Goal: Communication & Community: Answer question/provide support

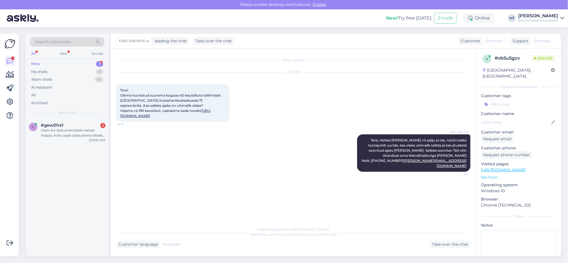
click at [35, 62] on div "New" at bounding box center [35, 64] width 9 height 6
click at [45, 129] on div "Otsin A4 dokumentidele nahast mappi, kuhu saab sisse panna kilede vahele dokume…" at bounding box center [73, 133] width 65 height 10
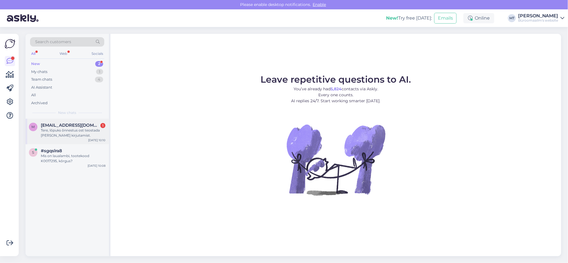
click at [56, 130] on div "Tere, lõpuks õnnestus ost teostada peale kirjutamist." at bounding box center [73, 133] width 65 height 10
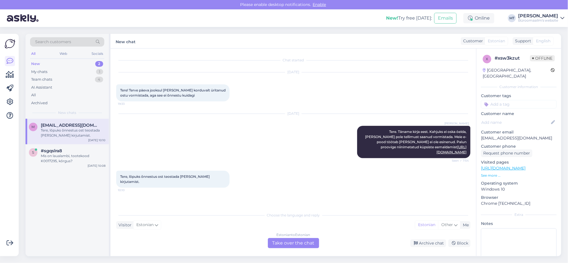
click at [298, 241] on div "Estonian to Estonian Take over the chat" at bounding box center [293, 243] width 51 height 10
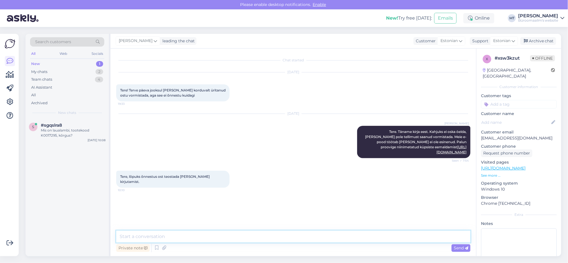
click at [179, 239] on textarea at bounding box center [293, 236] width 355 height 12
type textarea "Suur tänu."
click at [533, 42] on div "Archive chat" at bounding box center [539, 41] width 36 height 8
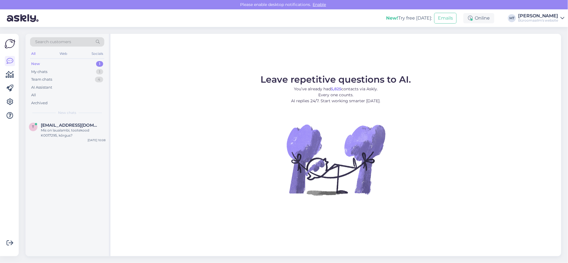
click at [36, 64] on div "New" at bounding box center [35, 64] width 9 height 6
click at [45, 124] on span "tiina.kortsmann@ragnsells.com" at bounding box center [70, 125] width 59 height 5
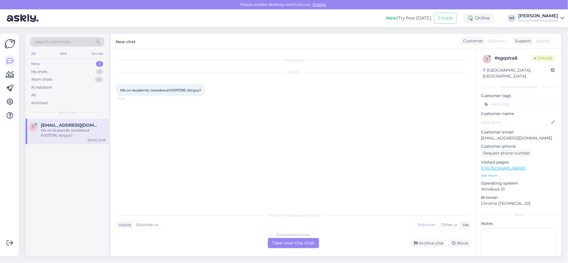
click at [176, 91] on span "Mis on laualambi, tootekood K0017295, kõrgus?" at bounding box center [160, 90] width 81 height 4
copy span "K0017295"
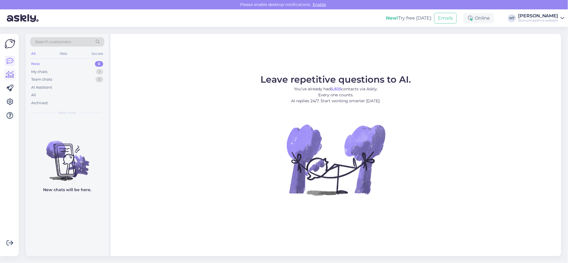
click at [8, 75] on icon at bounding box center [10, 74] width 8 height 7
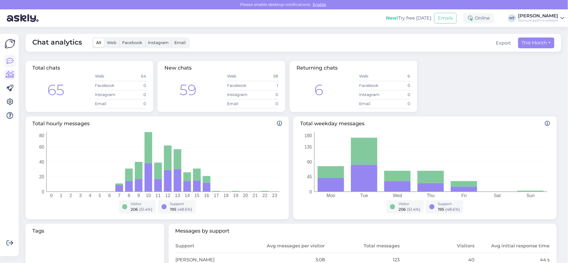
click at [11, 60] on icon at bounding box center [10, 61] width 7 height 7
